Goal: Find specific page/section: Find specific page/section

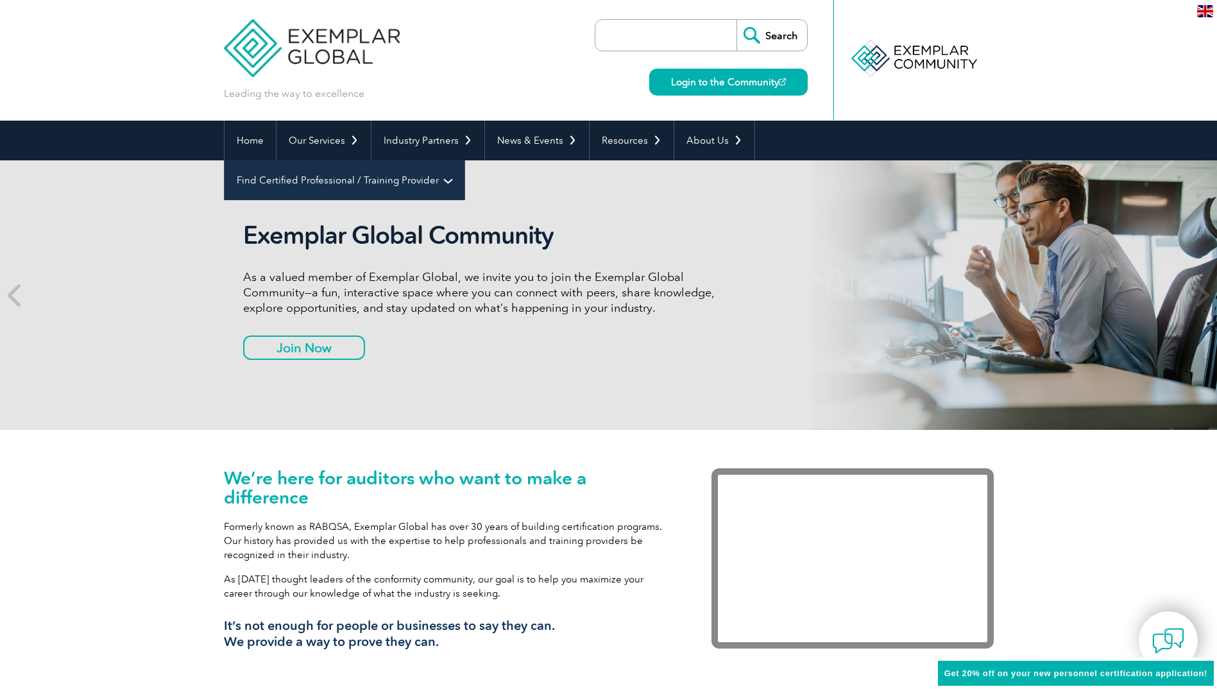
click at [465, 160] on link "Find Certified Professional / Training Provider" at bounding box center [345, 180] width 240 height 40
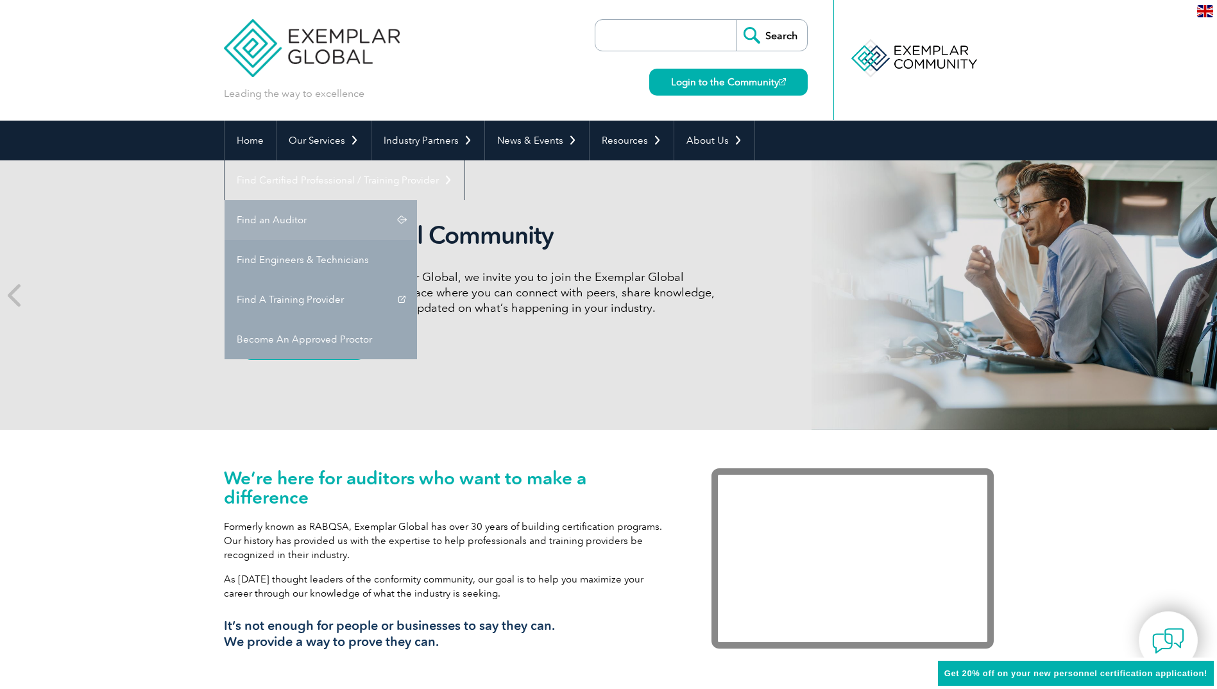
click at [417, 200] on link "Find an Auditor" at bounding box center [321, 220] width 193 height 40
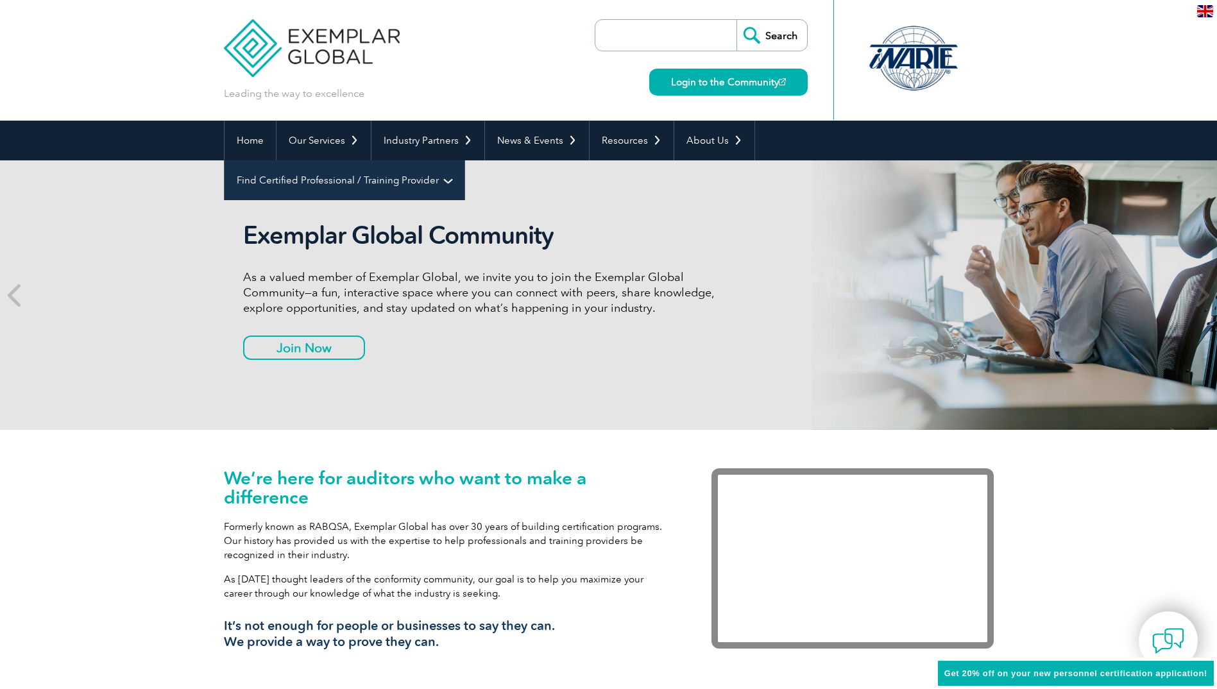
drag, startPoint x: 0, startPoint y: 0, endPoint x: 886, endPoint y: 139, distance: 896.4
click at [465, 160] on link "Find Certified Professional / Training Provider" at bounding box center [345, 180] width 240 height 40
